Goal: Task Accomplishment & Management: Manage account settings

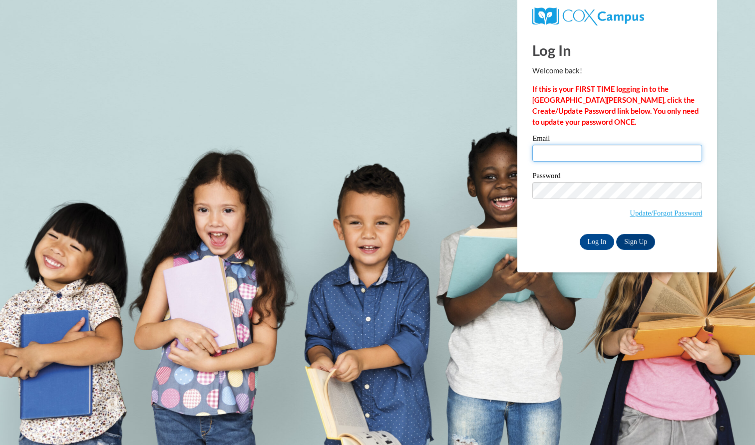
click at [590, 150] on input "Email" at bounding box center [617, 153] width 170 height 17
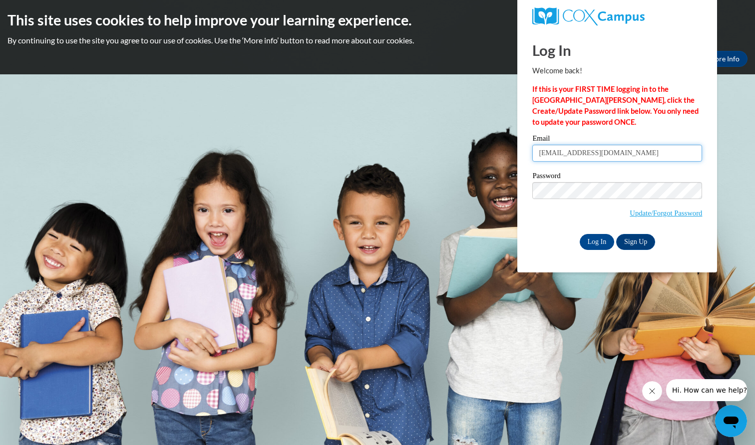
type input "[EMAIL_ADDRESS][DOMAIN_NAME]"
click at [597, 238] on input "Log In" at bounding box center [596, 242] width 35 height 16
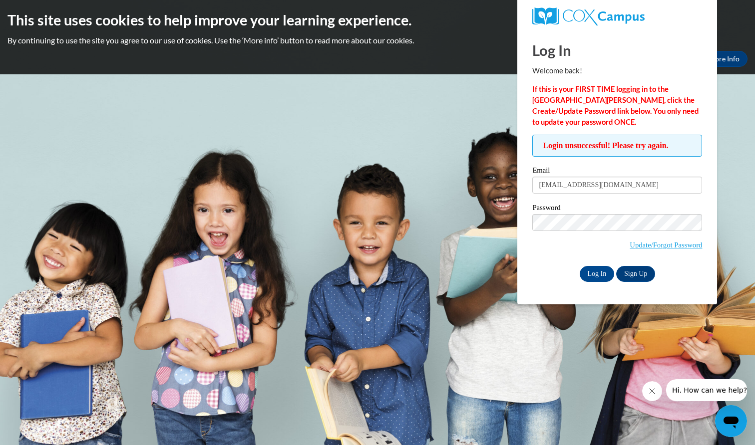
click at [716, 186] on div "Log In Welcome back! If this is your FIRST TIME logging in to the NEW Cox Campu…" at bounding box center [617, 167] width 215 height 275
click at [594, 271] on input "Log In" at bounding box center [596, 274] width 35 height 16
